Goal: Task Accomplishment & Management: Use online tool/utility

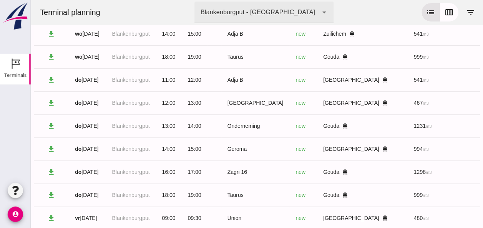
scroll to position [0, 205]
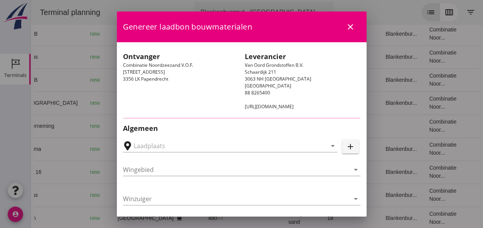
type input "[PERSON_NAME], [GEOGRAPHIC_DATA]"
type input "Geroma"
type input "[PERSON_NAME]"
type input "994"
type input "Ophoogzand (6120)"
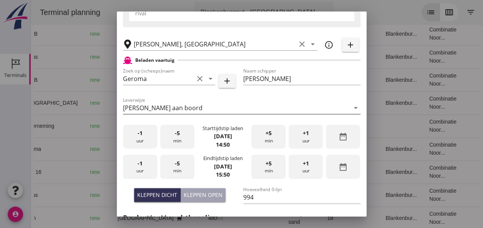
scroll to position [192, 0]
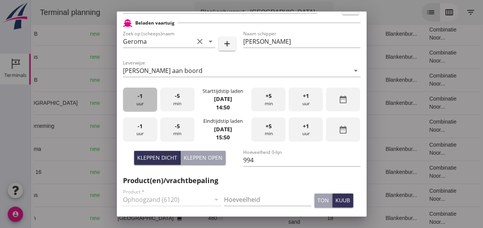
click at [145, 108] on div "-1 uur" at bounding box center [140, 100] width 34 height 24
click at [257, 101] on div "+5 min" at bounding box center [268, 100] width 34 height 24
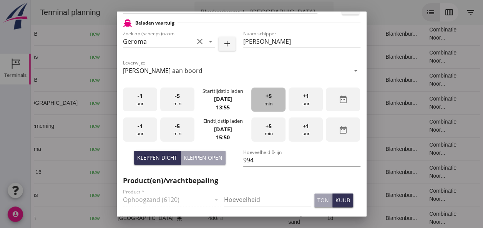
click at [257, 101] on div "+5 min" at bounding box center [268, 100] width 34 height 24
click at [139, 132] on div "-1 uur" at bounding box center [140, 129] width 34 height 24
click at [175, 133] on div "-5 min" at bounding box center [177, 129] width 34 height 24
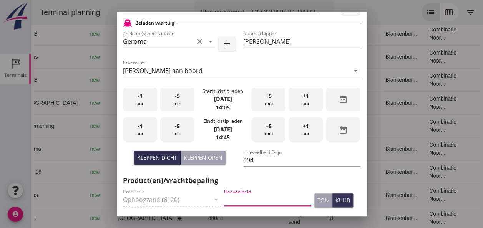
click at [242, 198] on input "Hoeveelheid" at bounding box center [267, 199] width 87 height 12
click at [210, 156] on div "Kleppen open" at bounding box center [202, 158] width 39 height 8
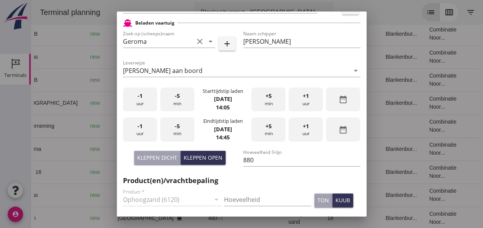
click at [164, 157] on div "Kleppen dicht" at bounding box center [157, 158] width 40 height 8
type input "994"
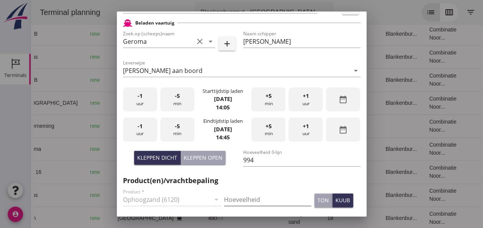
click at [236, 201] on input "Hoeveelheid" at bounding box center [267, 199] width 87 height 12
type input "994"
click at [339, 200] on div "kuub" at bounding box center [342, 200] width 15 height 8
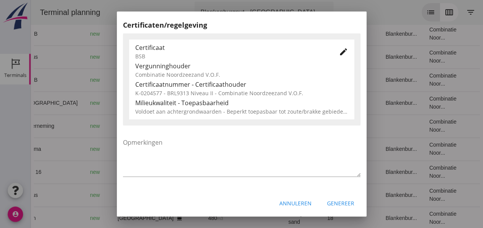
scroll to position [391, 0]
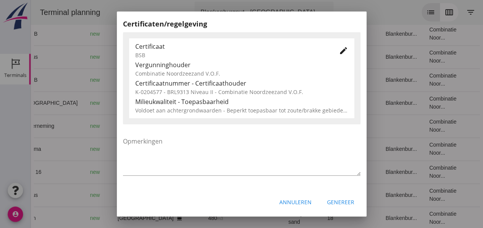
click at [337, 202] on div "Genereer" at bounding box center [340, 202] width 27 height 8
